Goal: Answer question/provide support: Share knowledge or assist other users

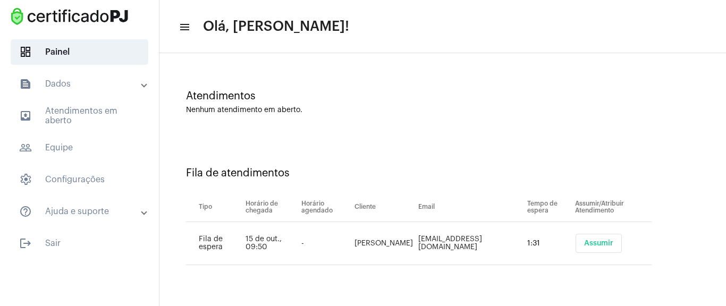
click at [584, 243] on span "Assumir" at bounding box center [598, 243] width 29 height 7
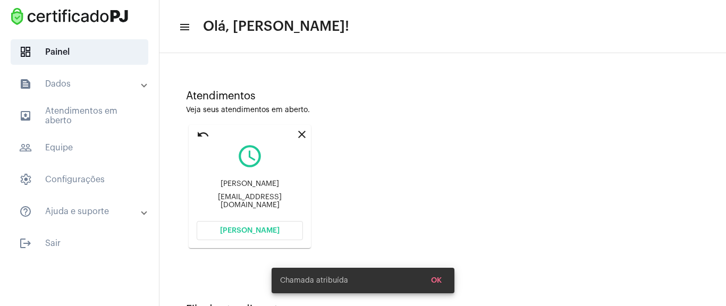
click at [278, 227] on button "[PERSON_NAME]" at bounding box center [250, 230] width 106 height 19
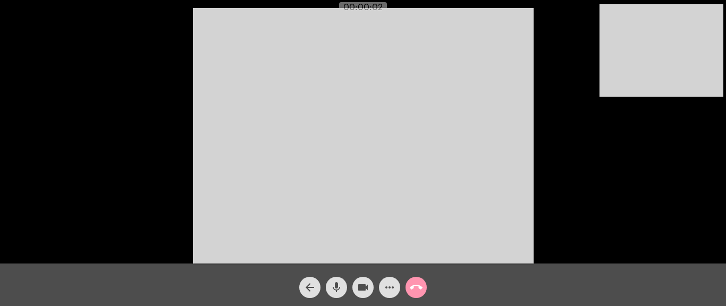
click at [390, 287] on mat-icon "more_horiz" at bounding box center [389, 287] width 13 height 13
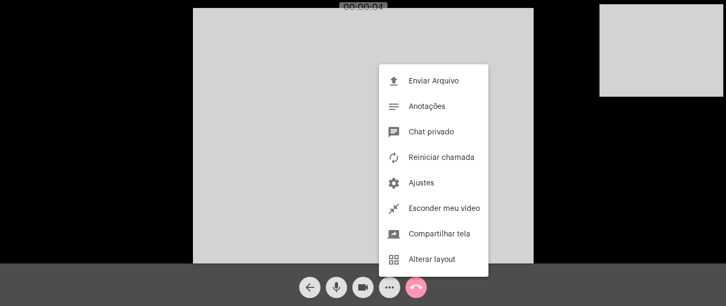
click at [390, 287] on div at bounding box center [363, 153] width 726 height 306
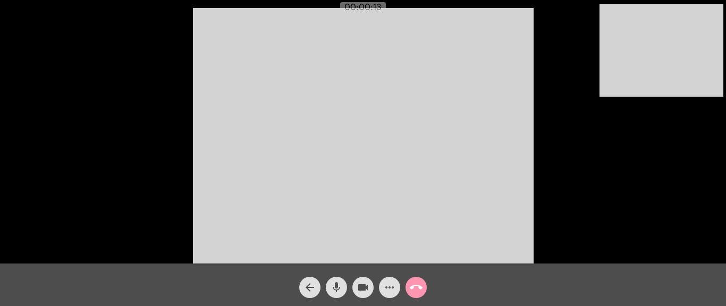
click at [386, 282] on mat-icon "more_horiz" at bounding box center [389, 287] width 13 height 13
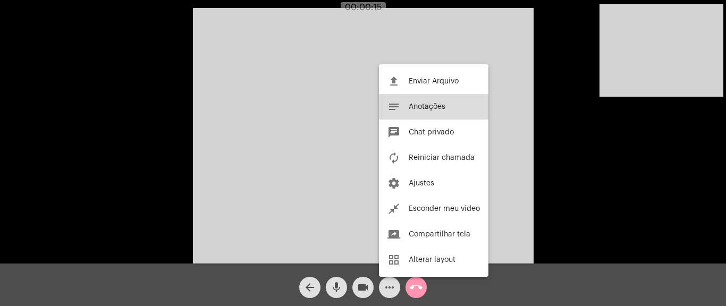
click at [431, 113] on button "notes Anotações" at bounding box center [434, 107] width 110 height 26
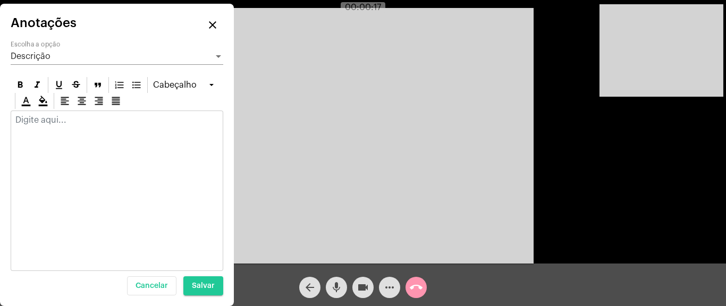
click at [61, 132] on div at bounding box center [117, 122] width 212 height 23
click at [207, 25] on mat-icon "close" at bounding box center [212, 25] width 13 height 13
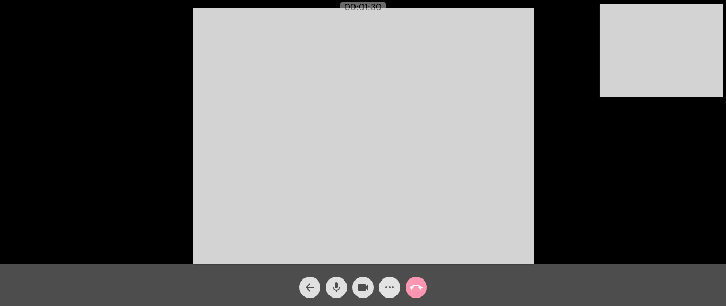
drag, startPoint x: 391, startPoint y: 280, endPoint x: 371, endPoint y: 304, distance: 30.9
click at [391, 280] on span "more_horiz" at bounding box center [389, 287] width 13 height 21
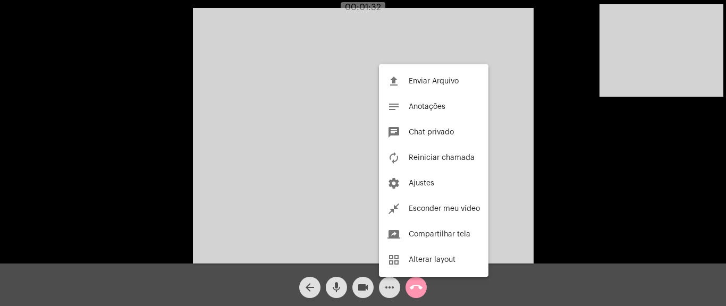
click at [70, 45] on div at bounding box center [363, 153] width 726 height 306
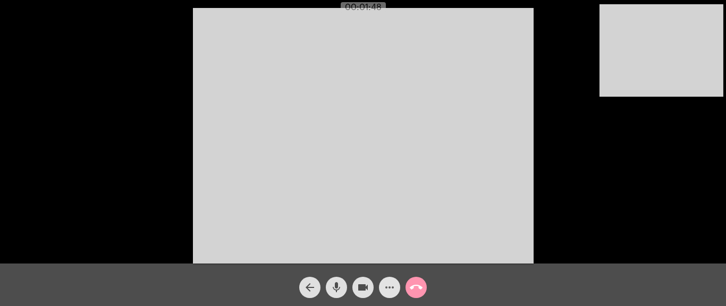
click at [394, 287] on mat-icon "more_horiz" at bounding box center [389, 287] width 13 height 13
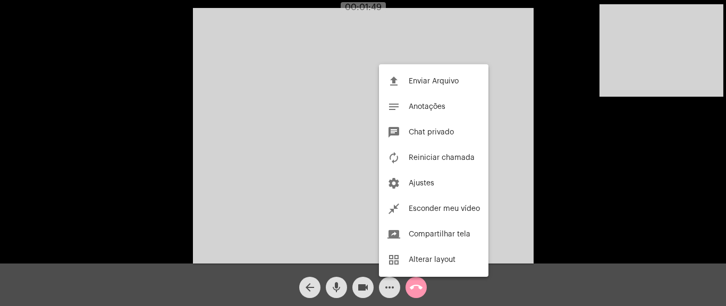
click at [391, 289] on div at bounding box center [363, 153] width 726 height 306
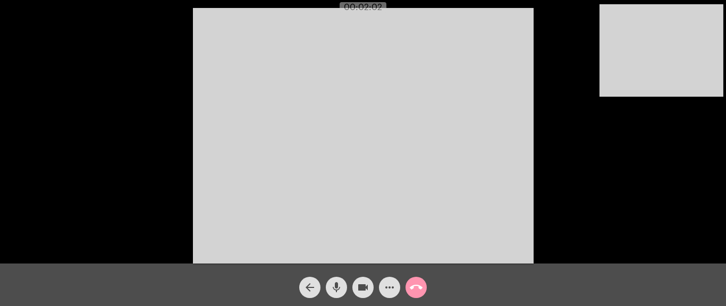
click at [383, 288] on mat-icon "more_horiz" at bounding box center [389, 287] width 13 height 13
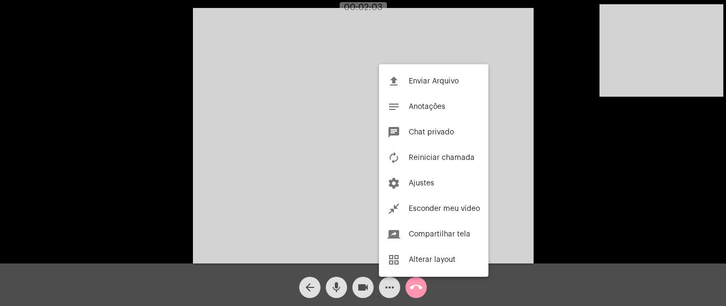
click at [385, 289] on div at bounding box center [363, 153] width 726 height 306
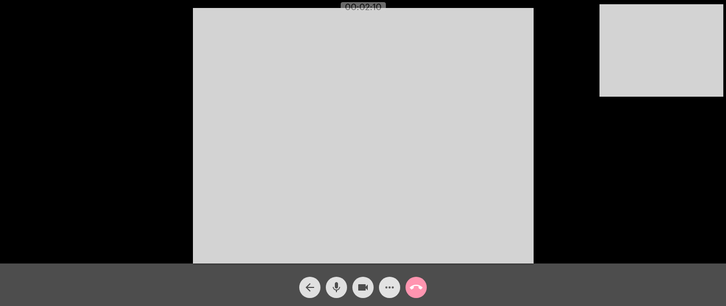
click at [394, 283] on mat-icon "more_horiz" at bounding box center [389, 287] width 13 height 13
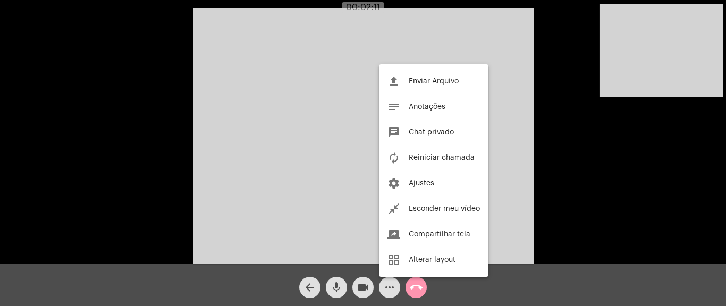
click at [394, 283] on div at bounding box center [363, 153] width 726 height 306
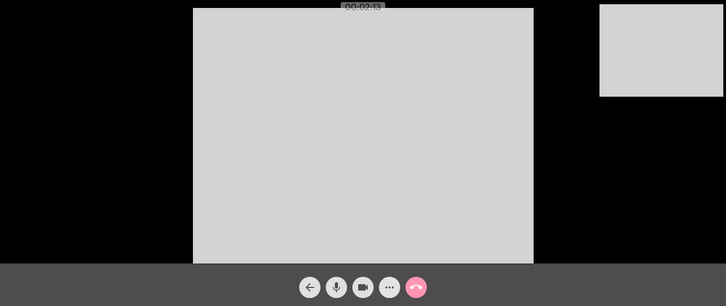
click at [394, 283] on mat-icon "more_horiz" at bounding box center [389, 287] width 13 height 13
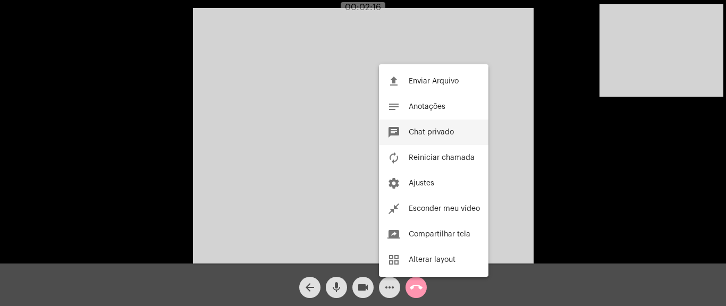
click at [445, 129] on span "Chat privado" at bounding box center [431, 132] width 45 height 7
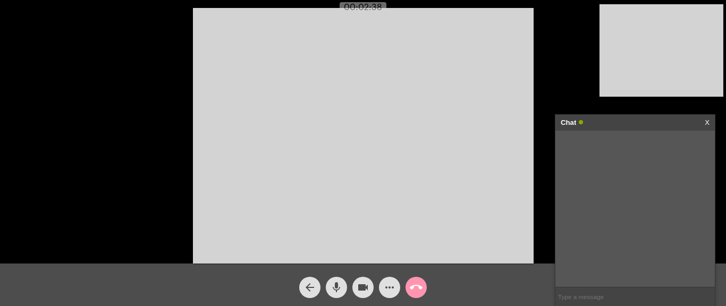
paste input "[URL][DOMAIN_NAME]"
type input "[URL][DOMAIN_NAME]"
click at [240, 110] on video at bounding box center [363, 136] width 341 height 256
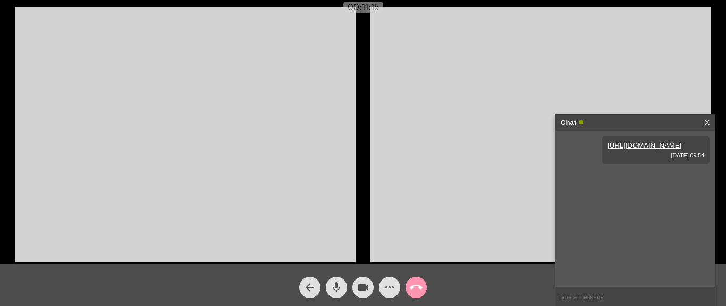
click at [202, 96] on video at bounding box center [185, 135] width 341 height 256
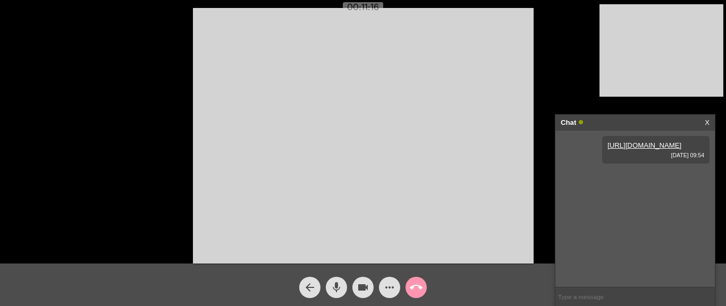
click at [475, 273] on div "arrow_back mic videocam more_horiz call_end" at bounding box center [363, 285] width 726 height 43
click at [400, 154] on video at bounding box center [363, 136] width 341 height 256
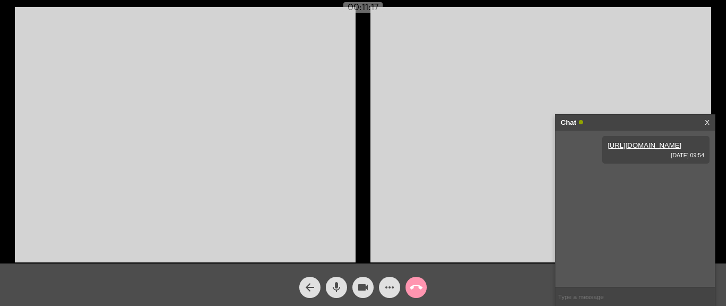
click at [219, 40] on video at bounding box center [185, 135] width 341 height 256
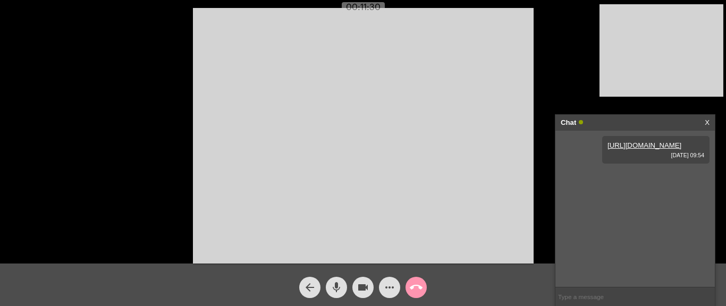
click at [574, 302] on input "text" at bounding box center [636, 297] width 160 height 19
drag, startPoint x: 586, startPoint y: 192, endPoint x: 600, endPoint y: 203, distance: 17.4
click at [600, 202] on div "[EMAIL_ADDRESS][DOMAIN_NAME] [DATE] 10:03" at bounding box center [637, 184] width 111 height 36
copy link "[EMAIL_ADDRESS][DOMAIN_NAME]"
click at [588, 303] on input "text" at bounding box center [636, 297] width 160 height 19
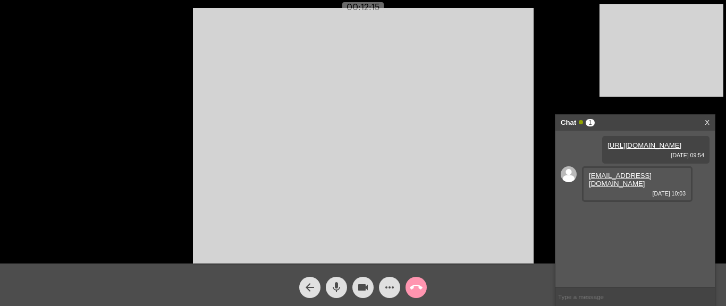
paste input "[URL][DOMAIN_NAME]😮DgyLjExNzcuNmZmOC40NWQ5LjI1NQ"
type input "[URL][DOMAIN_NAME]😮DgyLjExNzcuNmZmOC40NWQ5LjI1NQ"
click at [606, 299] on input "[URL][DOMAIN_NAME]😮DgyLjExNzcuNmZmOC40NWQ5LjI1NQ" at bounding box center [636, 297] width 160 height 19
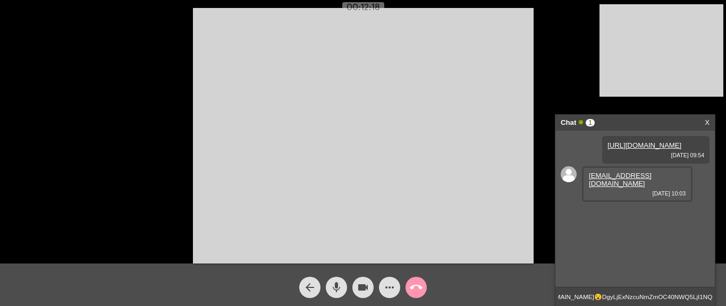
click at [606, 299] on input "[URL][DOMAIN_NAME]😮DgyLjExNzcuNmZmOC40NWQ5LjI1NQ" at bounding box center [636, 297] width 160 height 19
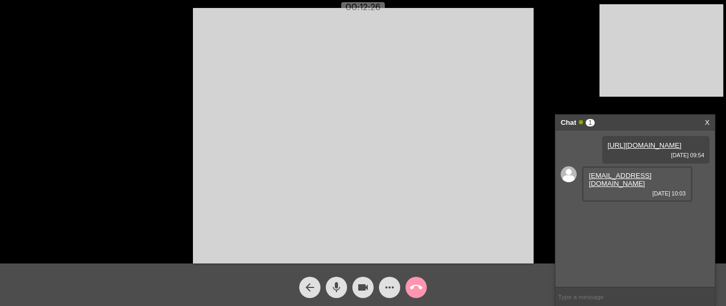
paste input "[URL][DOMAIN_NAME]😮DgyLjExNzcuNmZmOC40NWQ5LjI1NQ"
click at [602, 295] on input "[URL][DOMAIN_NAME]😮DgyLjExNzcuNmZmOC40NWQ5LjI1NQ" at bounding box center [636, 297] width 160 height 19
type input "[URL][DOMAIN_NAME]"
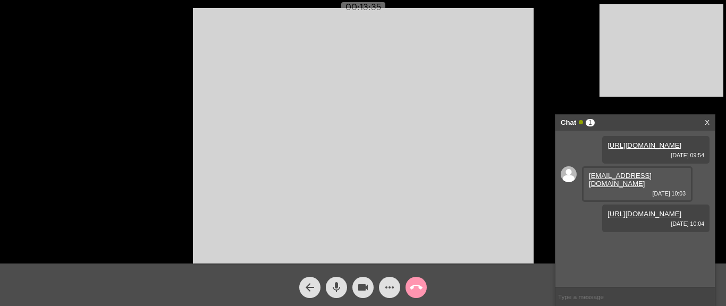
click at [451, 206] on video at bounding box center [363, 136] width 341 height 256
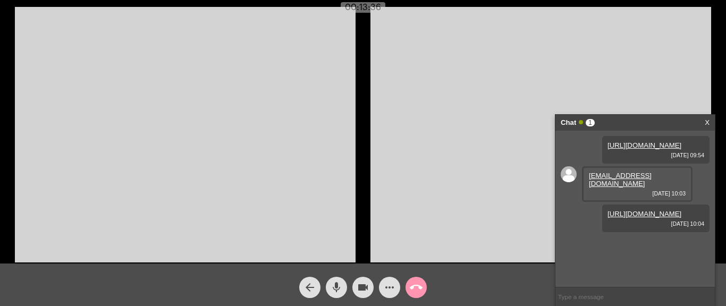
click at [323, 193] on video at bounding box center [185, 135] width 341 height 256
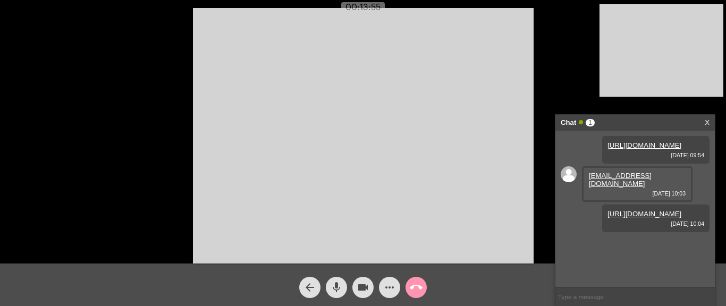
click at [426, 204] on video at bounding box center [363, 136] width 341 height 256
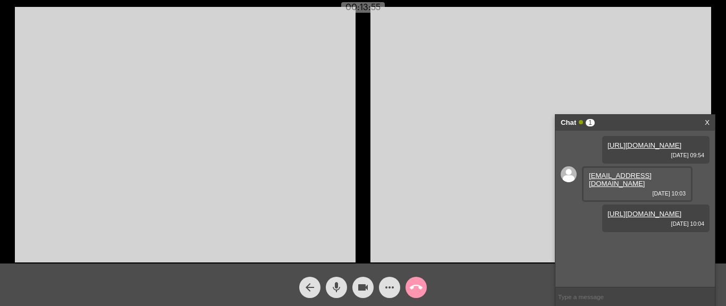
click at [267, 165] on video at bounding box center [185, 135] width 341 height 256
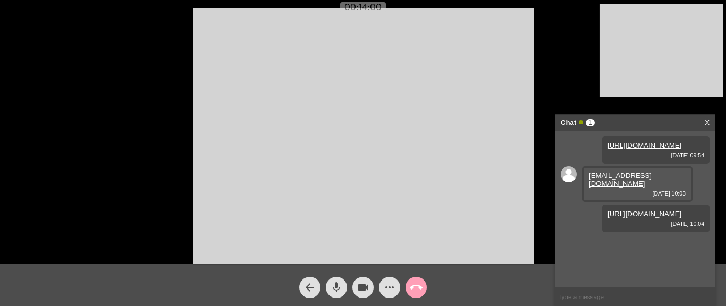
click at [416, 292] on mat-icon "call_end" at bounding box center [416, 287] width 13 height 13
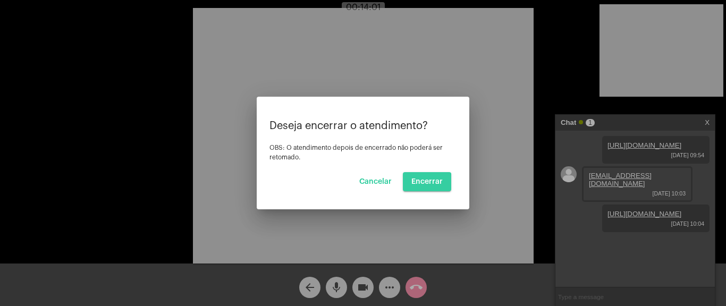
click at [425, 183] on span "Encerrar" at bounding box center [427, 181] width 31 height 7
click at [431, 188] on button "Encerrar" at bounding box center [427, 181] width 48 height 19
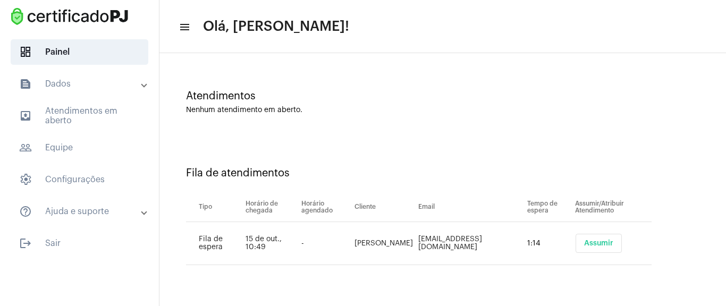
click at [576, 239] on button "Assumir" at bounding box center [599, 243] width 46 height 19
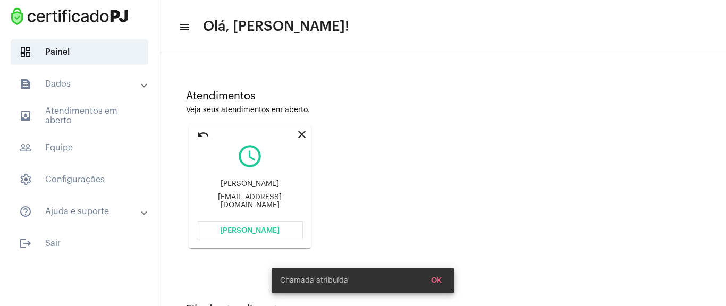
click at [278, 232] on button "[PERSON_NAME]" at bounding box center [250, 230] width 106 height 19
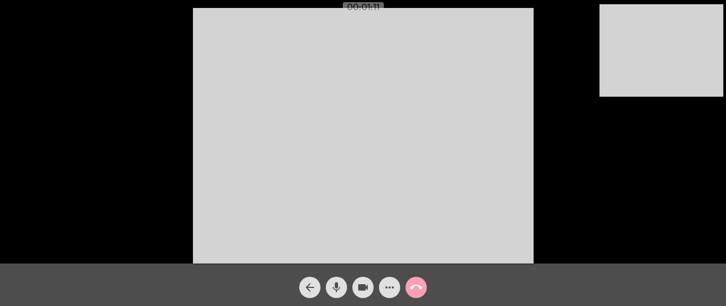
click at [422, 280] on span "call_end" at bounding box center [416, 287] width 13 height 21
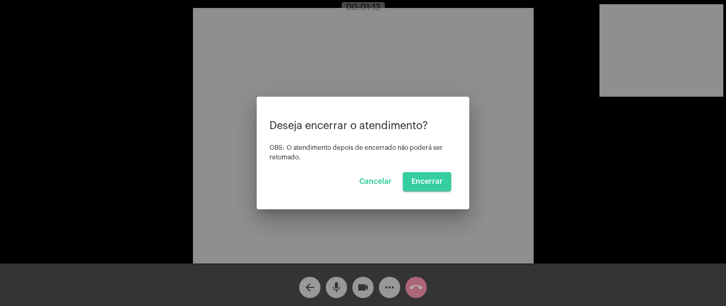
click at [428, 181] on span "Encerrar" at bounding box center [427, 181] width 31 height 7
